Goal: Find specific page/section: Find specific page/section

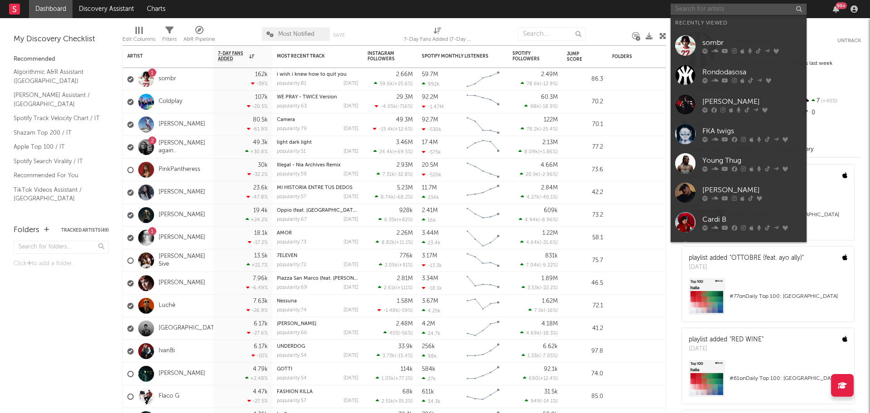
click at [720, 10] on input "text" at bounding box center [738, 9] width 136 height 11
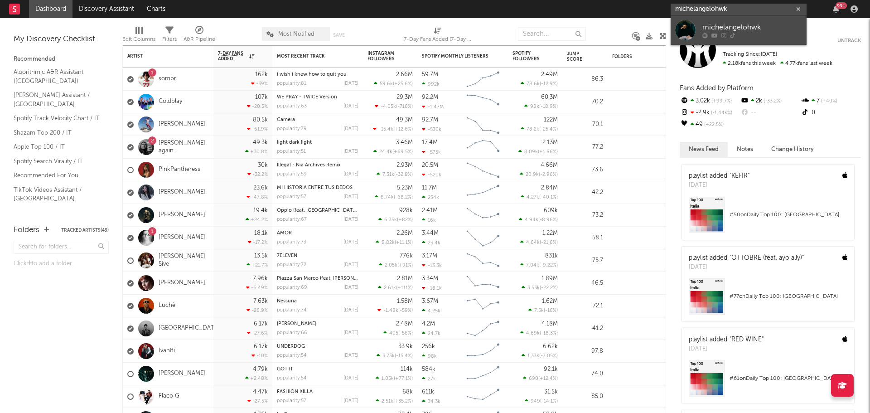
type input "michelangelohwk"
click at [728, 29] on div "michelangelohwk" at bounding box center [752, 27] width 100 height 11
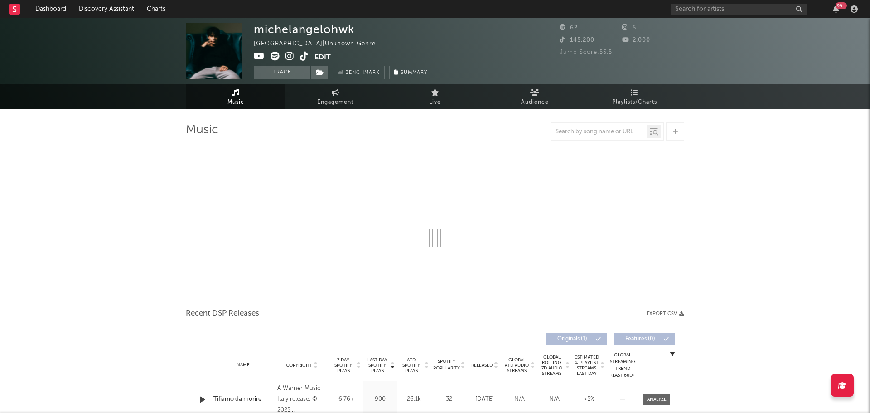
select select "1w"
